Goal: Feedback & Contribution: Submit feedback/report problem

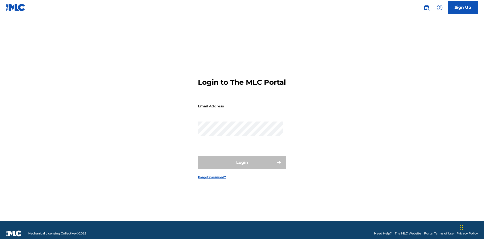
scroll to position [7, 0]
click at [241, 104] on input "Email Address" at bounding box center [240, 106] width 85 height 14
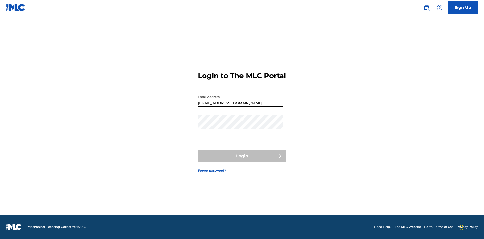
type input "[EMAIL_ADDRESS][DOMAIN_NAME]"
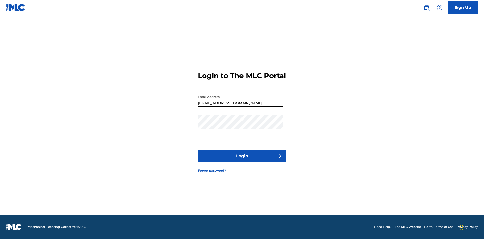
click at [242, 160] on button "Login" at bounding box center [242, 156] width 88 height 13
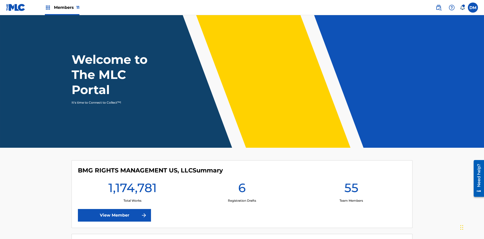
click at [452, 7] on img at bounding box center [452, 8] width 6 height 6
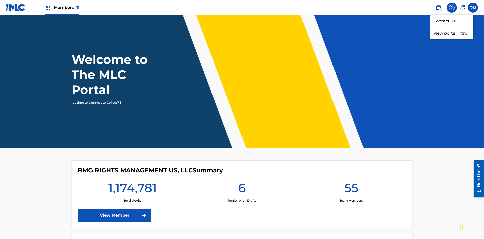
click at [452, 21] on link "Contact us" at bounding box center [451, 21] width 43 height 12
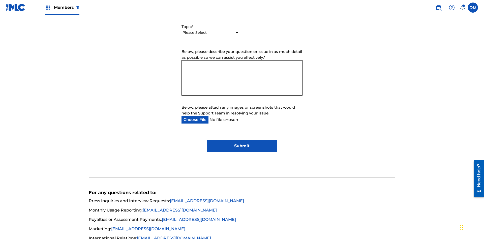
click at [210, 33] on select "Please Select I need help with my account I need help with managing my catalog …" at bounding box center [210, 32] width 57 height 5
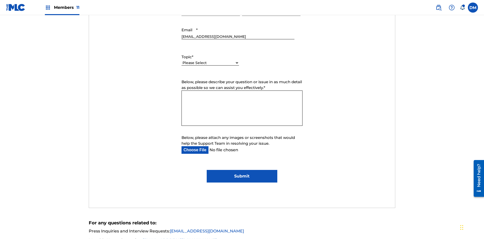
select select "I need help with managing my catalog"
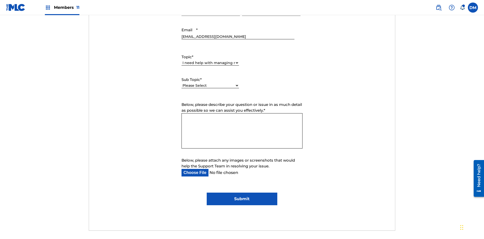
click at [210, 83] on select "Please Select I need help with CWR I need help registering my work(s) in The ML…" at bounding box center [210, 85] width 57 height 5
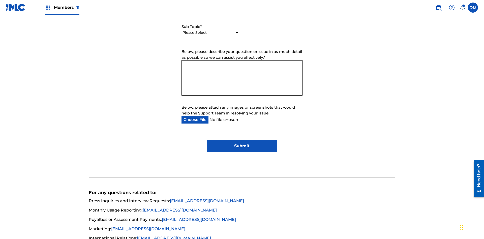
select select "I need help editing my works"
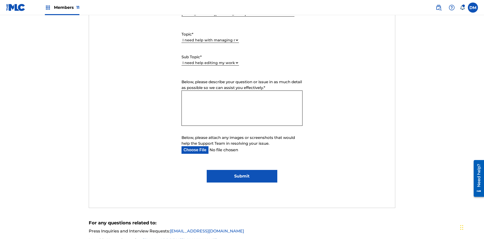
click at [242, 91] on textarea "Below, please describe your question or issue in as much detail as possible so …" at bounding box center [242, 108] width 121 height 35
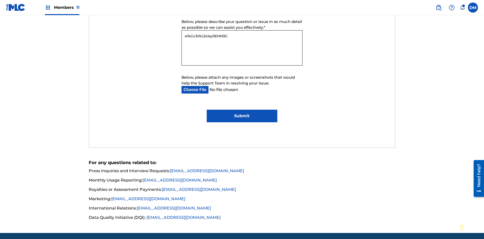
type textarea "e1kGc3WL5xIsy0EHM3G1"
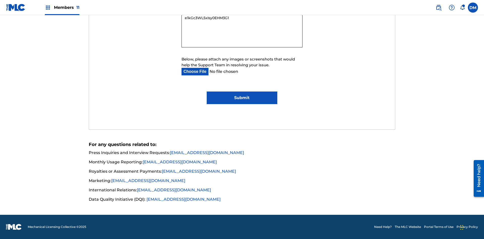
type input "C:\fakepath\jpg_test_document.jpg"
type textarea "e1kGc3WL5xIsy0EHM3G1"
click at [242, 98] on input "Submit" at bounding box center [242, 98] width 70 height 13
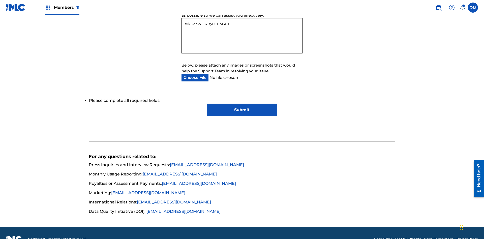
scroll to position [333, 0]
